Goal: Task Accomplishment & Management: Use online tool/utility

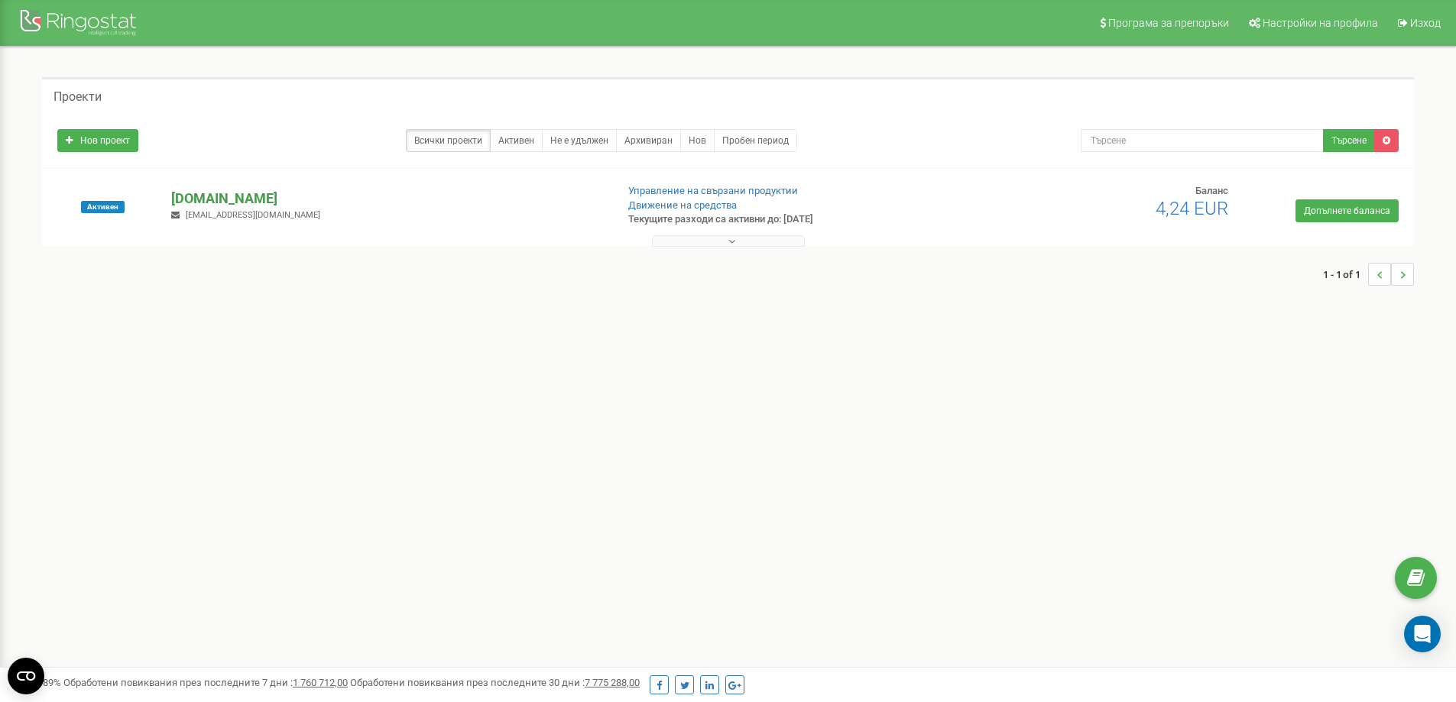
click at [245, 203] on p "[DOMAIN_NAME]" at bounding box center [387, 199] width 432 height 20
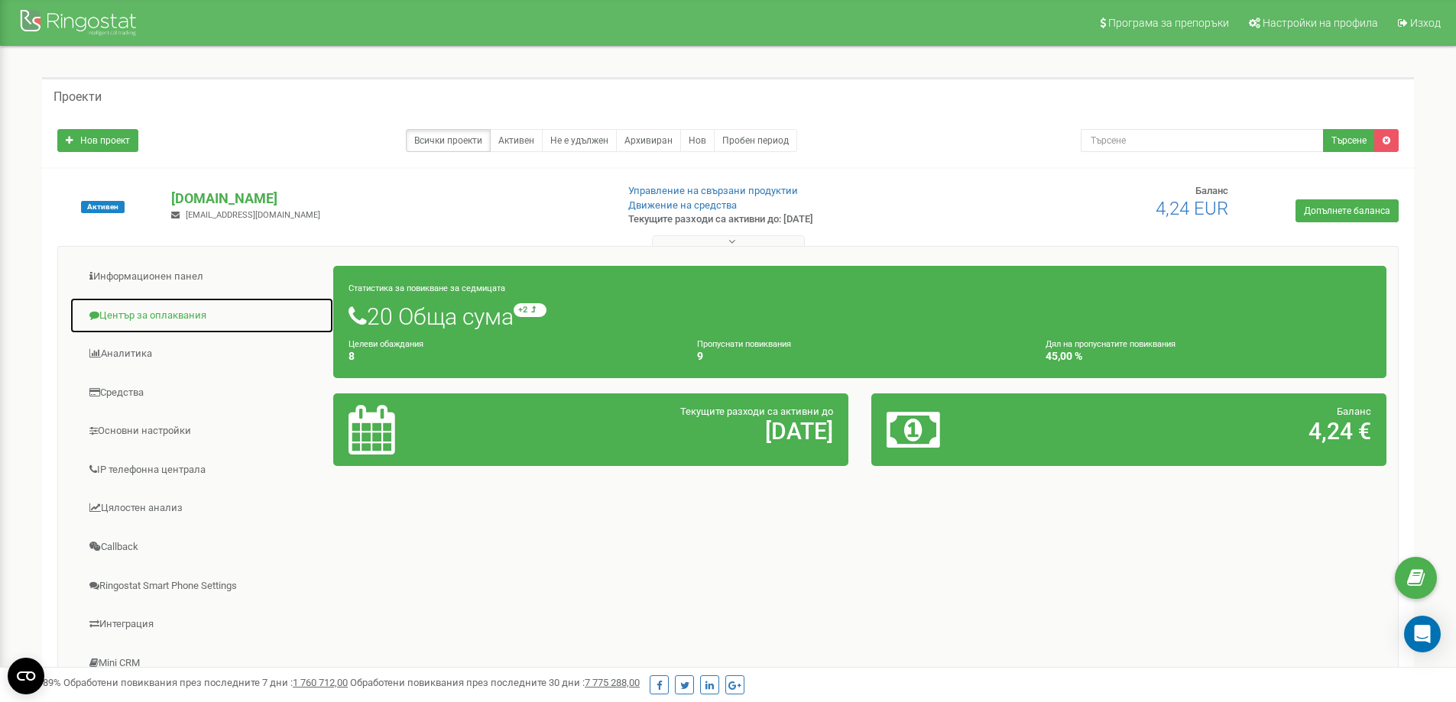
click at [138, 322] on link "Център за оплаквания" at bounding box center [202, 315] width 264 height 37
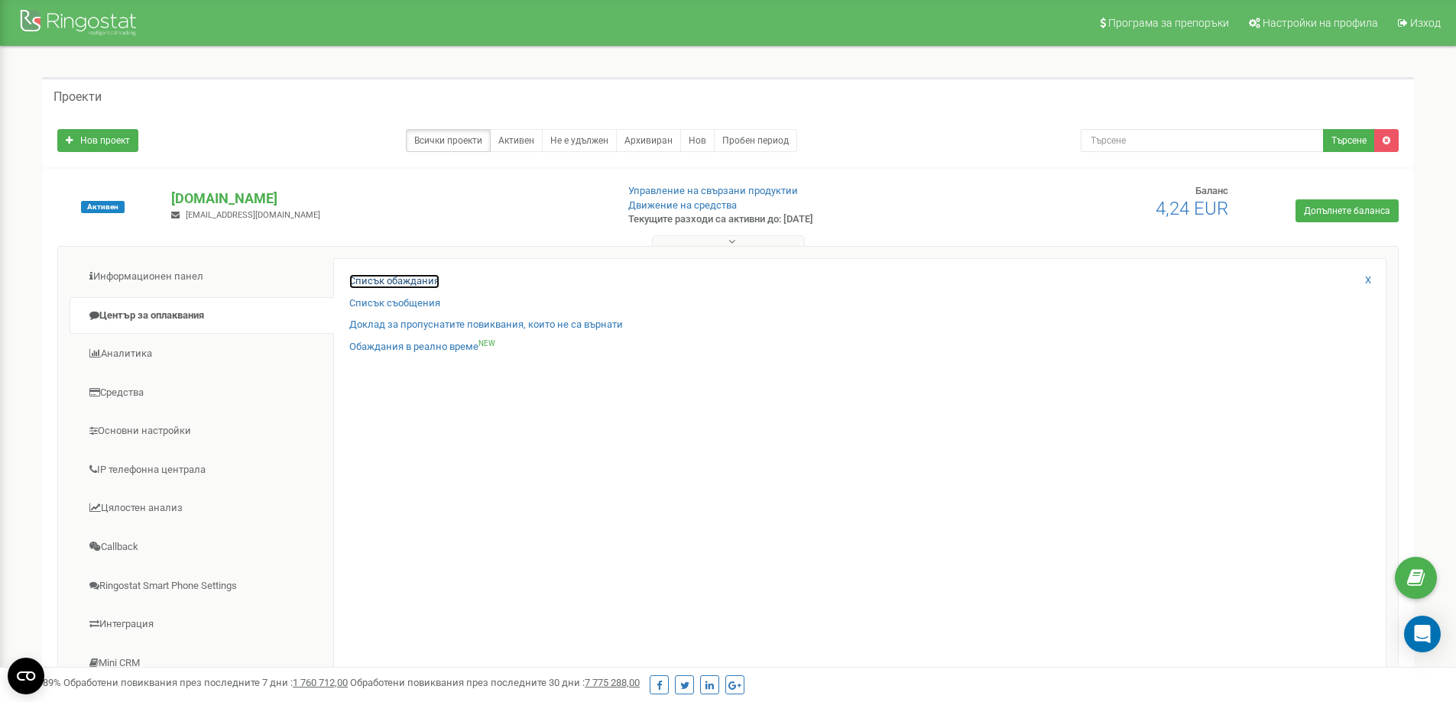
click at [416, 288] on link "Списък обаждания" at bounding box center [394, 281] width 90 height 15
